Goal: Check status: Check status

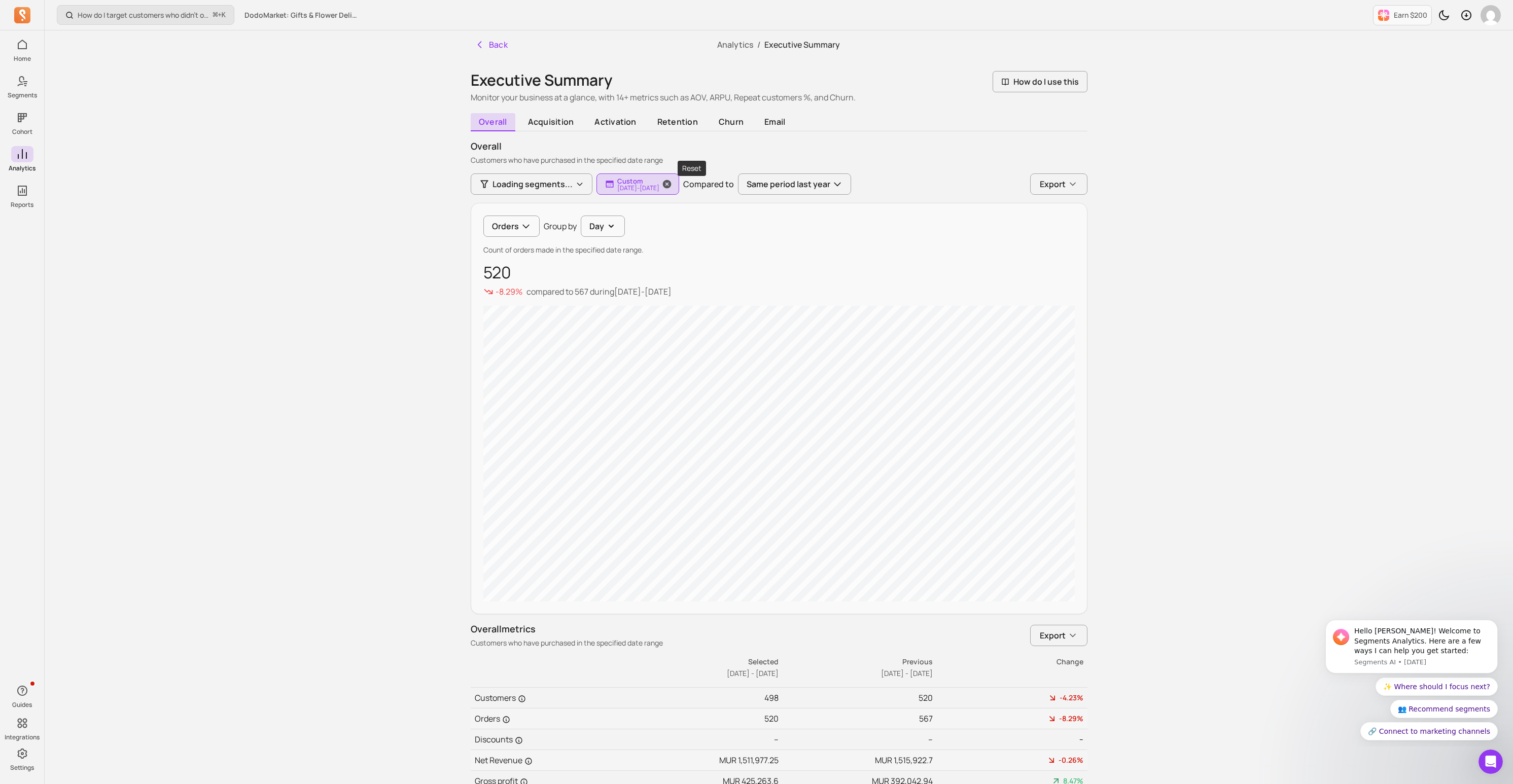
click at [679, 188] on button "Custom [DATE] - [DATE]" at bounding box center [638, 184] width 83 height 21
click at [661, 212] on button "Custom" at bounding box center [614, 214] width 135 height 21
click at [606, 239] on span "last 7 days" at bounding box center [591, 237] width 45 height 10
type input "[DATE]"
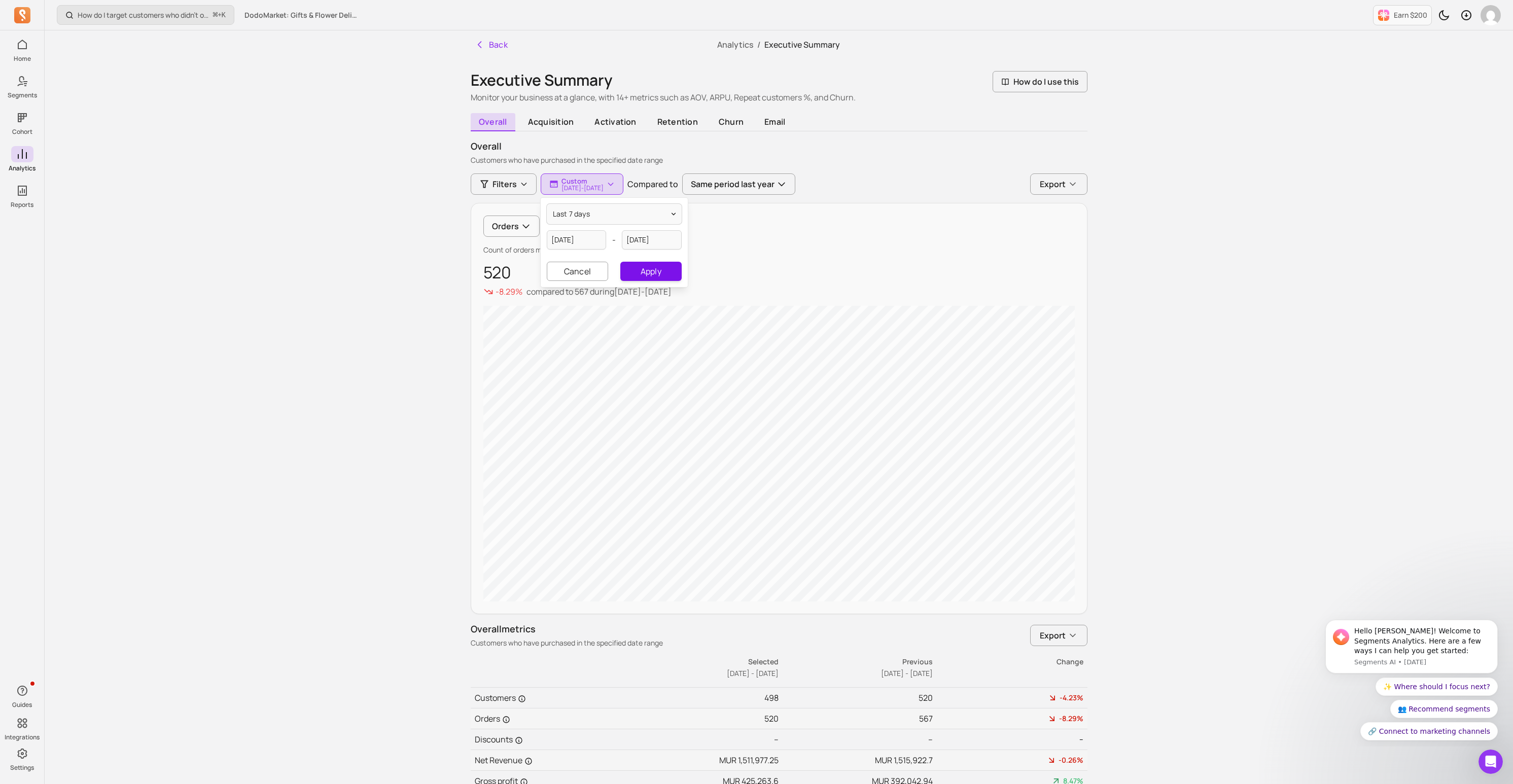
click at [647, 271] on button "Apply" at bounding box center [651, 271] width 61 height 19
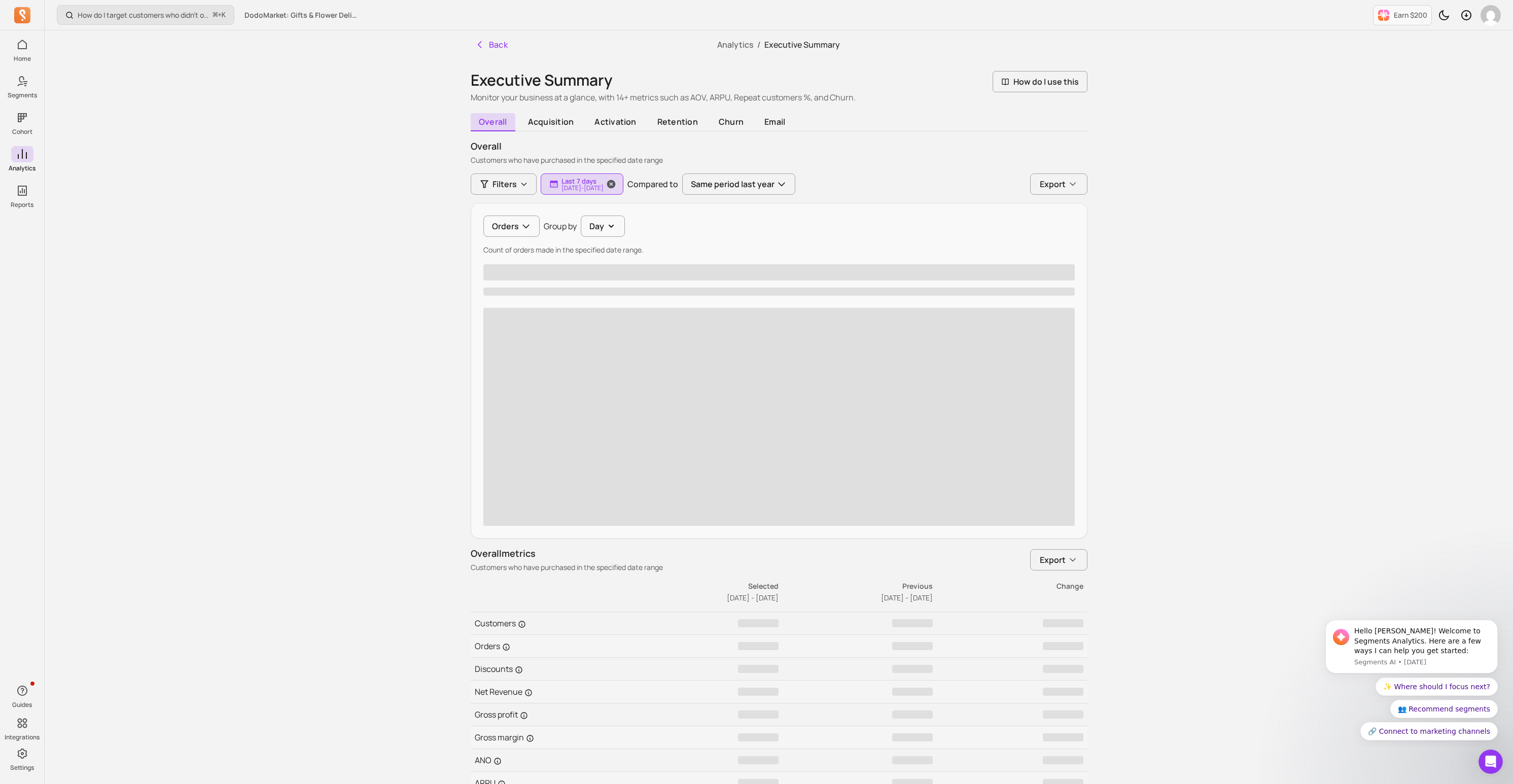
click at [604, 185] on p "[DATE] - [DATE]" at bounding box center [583, 188] width 42 height 6
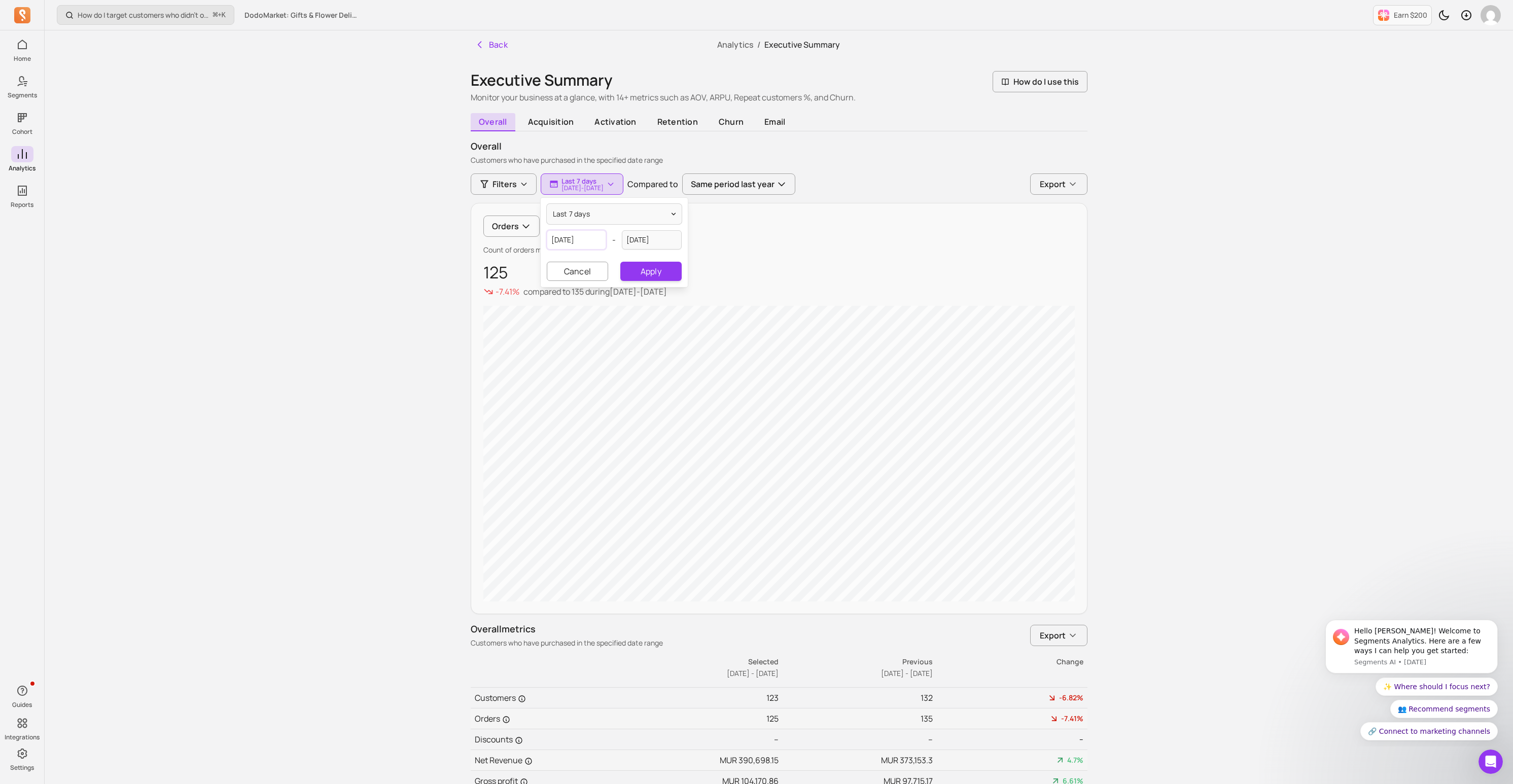
click at [582, 243] on input "[DATE]" at bounding box center [577, 240] width 60 height 19
select select "2025"
select select "September"
click at [610, 301] on div "5" at bounding box center [609, 305] width 14 height 14
type input "[DATE]"
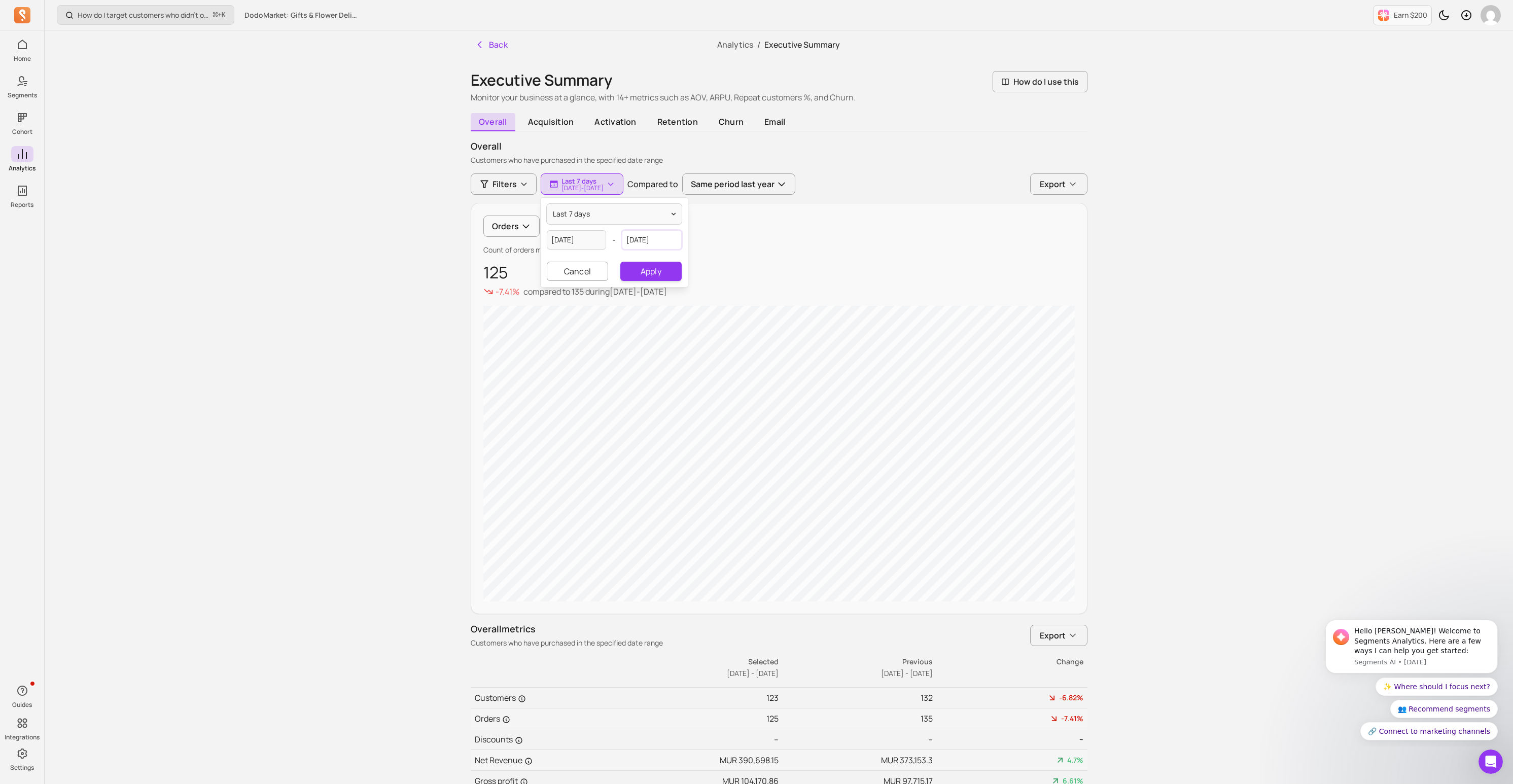
click at [649, 235] on input "[DATE]" at bounding box center [652, 240] width 60 height 19
select select "2025"
select select "September"
click at [684, 324] on div "12" at bounding box center [684, 321] width 14 height 14
type input "[DATE]"
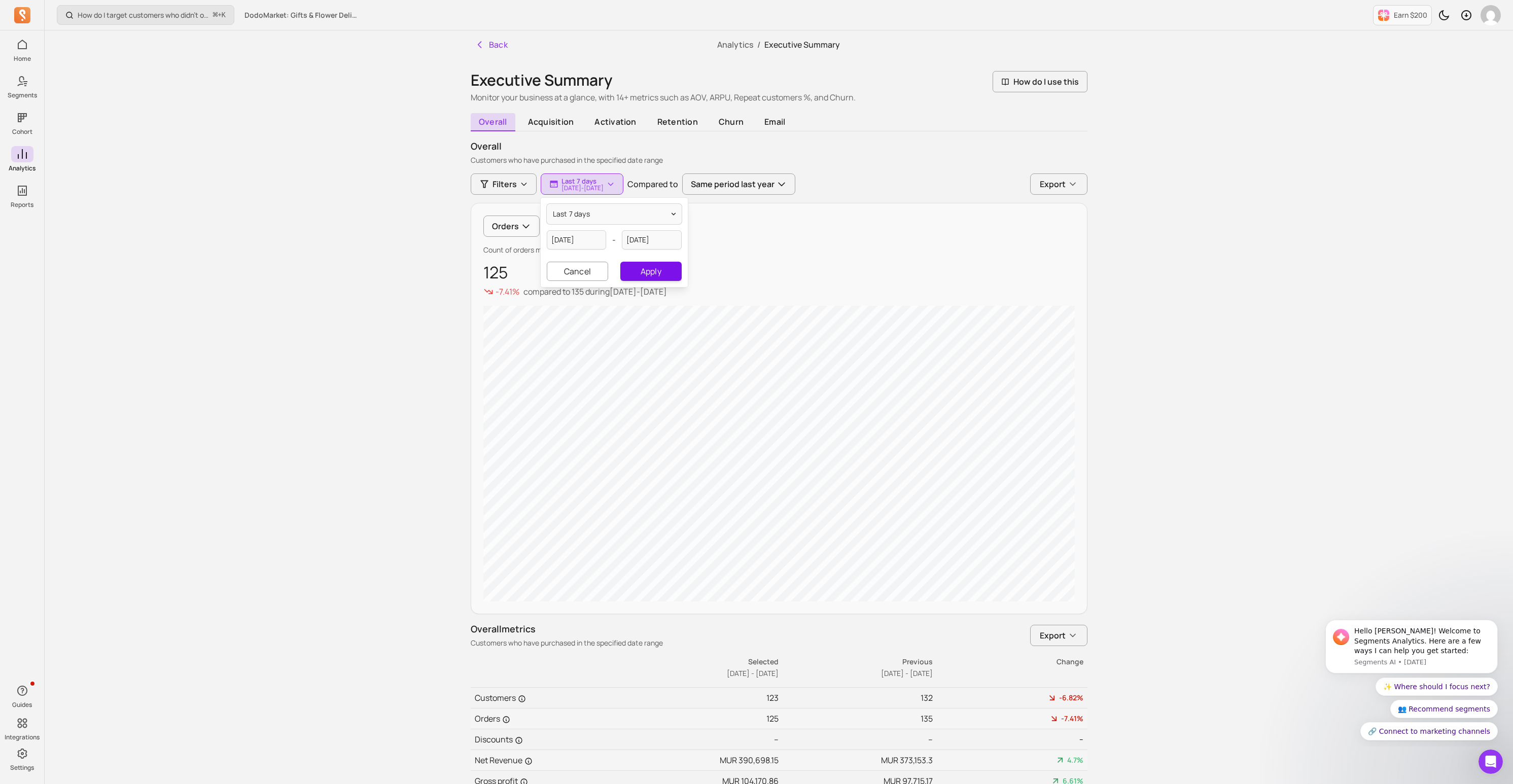
click at [647, 277] on button "Apply" at bounding box center [651, 271] width 61 height 19
click at [601, 191] on p "[DATE] - [DATE]" at bounding box center [583, 188] width 42 height 6
click at [594, 213] on button "last 7 days" at bounding box center [614, 214] width 135 height 21
click at [594, 261] on div "last 30 days" at bounding box center [587, 255] width 80 height 18
type input "[DATE]"
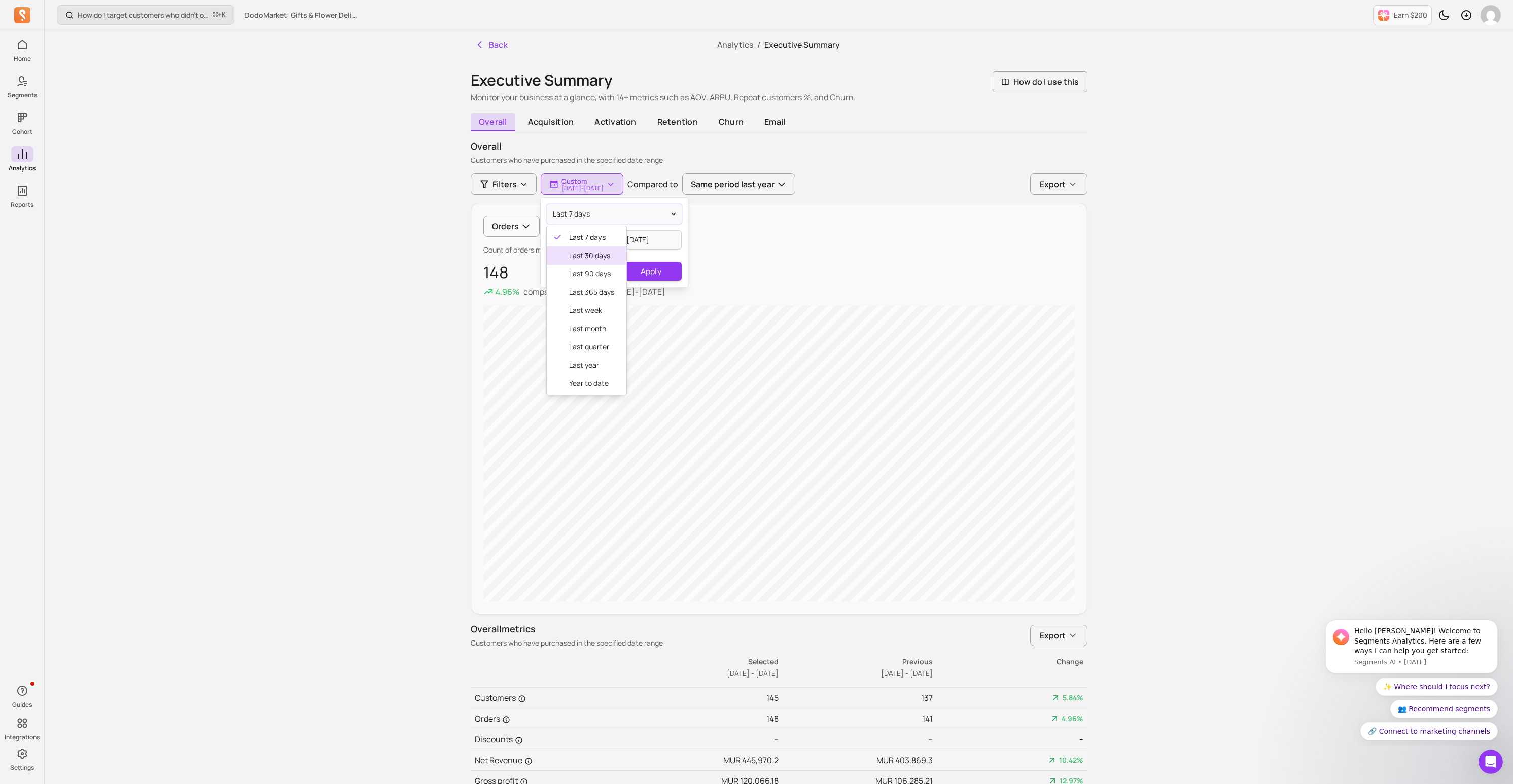
type input "[DATE]"
click at [658, 264] on button "Apply" at bounding box center [651, 271] width 61 height 19
click at [604, 183] on p "Last 30 days" at bounding box center [583, 181] width 42 height 8
click at [584, 242] on input "[DATE]" at bounding box center [577, 240] width 60 height 19
select select "2025"
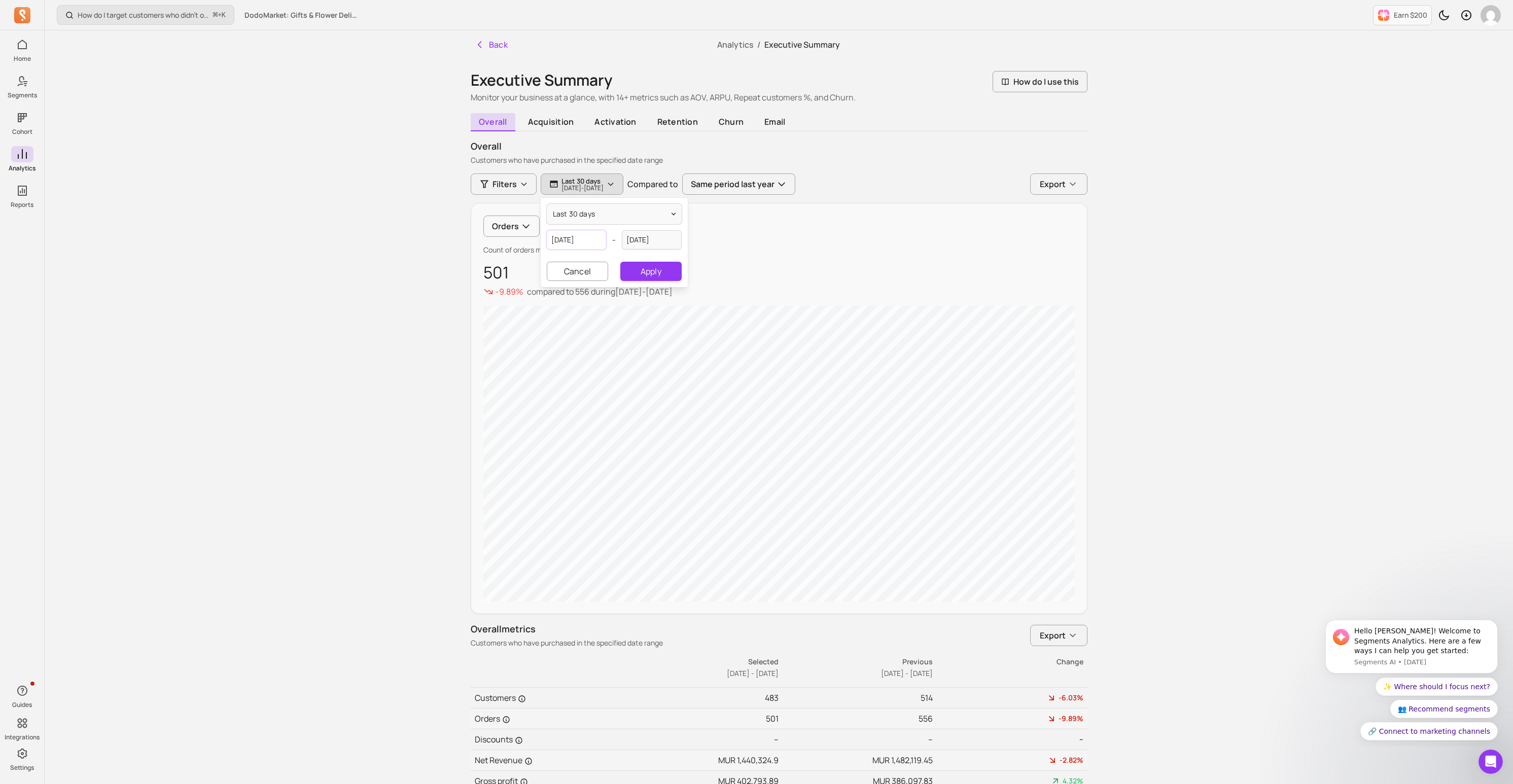
select select "August"
click at [577, 337] on div "13" at bounding box center [576, 337] width 14 height 14
type input "[DATE]"
select select "2025"
select select "September"
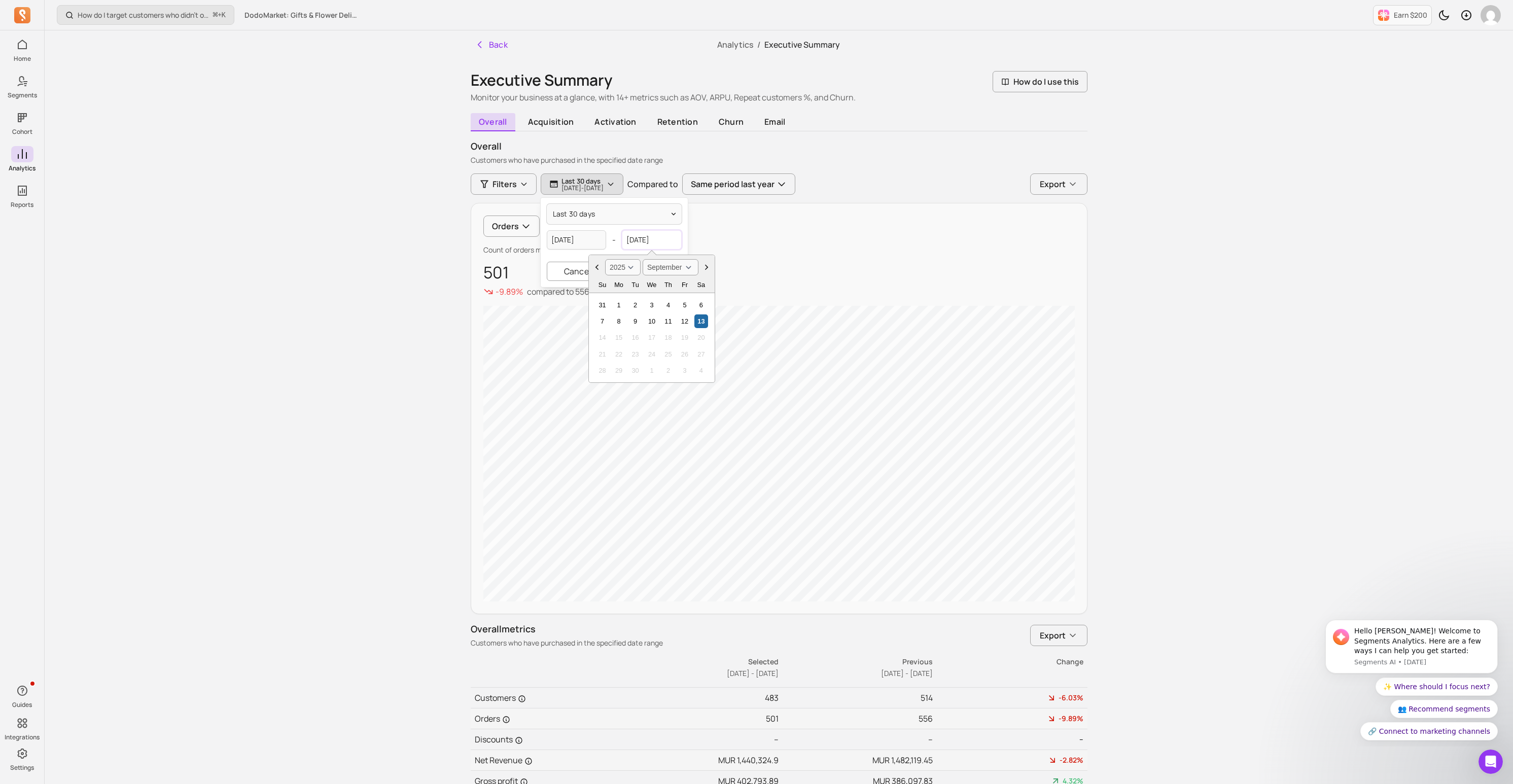
click at [657, 234] on input "[DATE]" at bounding box center [652, 240] width 60 height 19
click at [684, 323] on div "12" at bounding box center [684, 321] width 14 height 14
type input "[DATE]"
click at [650, 272] on button "Apply" at bounding box center [651, 271] width 61 height 19
